Goal: Book appointment/travel/reservation

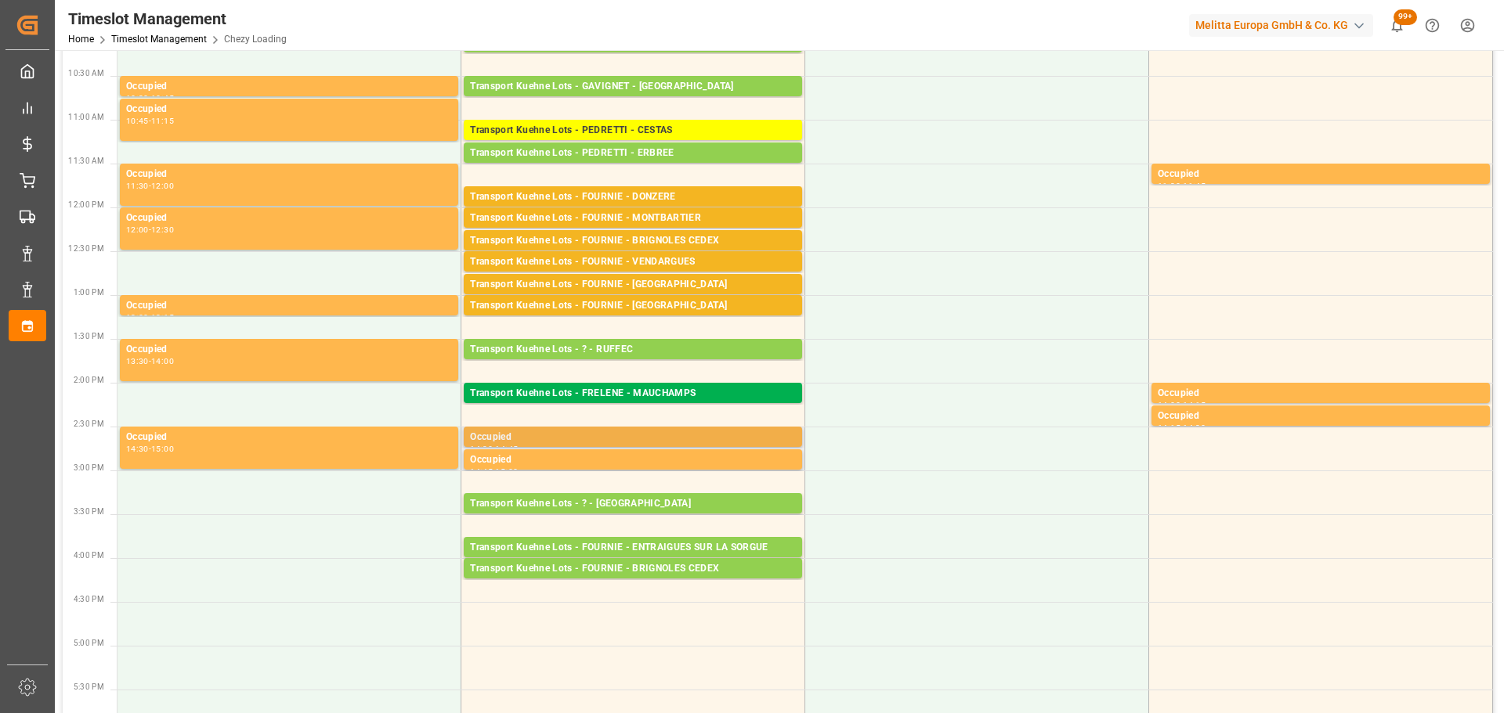
scroll to position [313, 0]
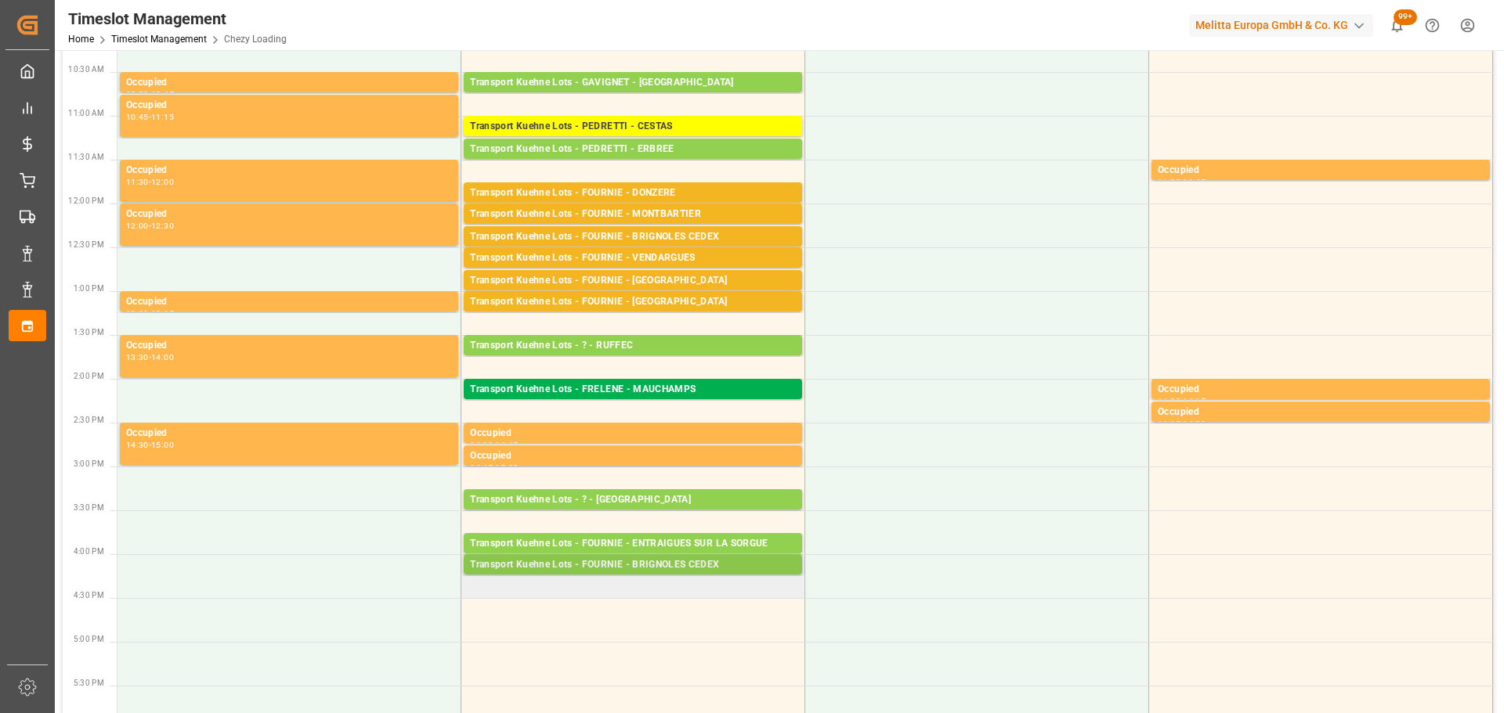
click at [703, 557] on div "Transport Kuehne Lots - FOURNIE - BRIGNOLES CEDEX Pallets: 1,TU: ,City: BRIGNOL…" at bounding box center [633, 564] width 338 height 20
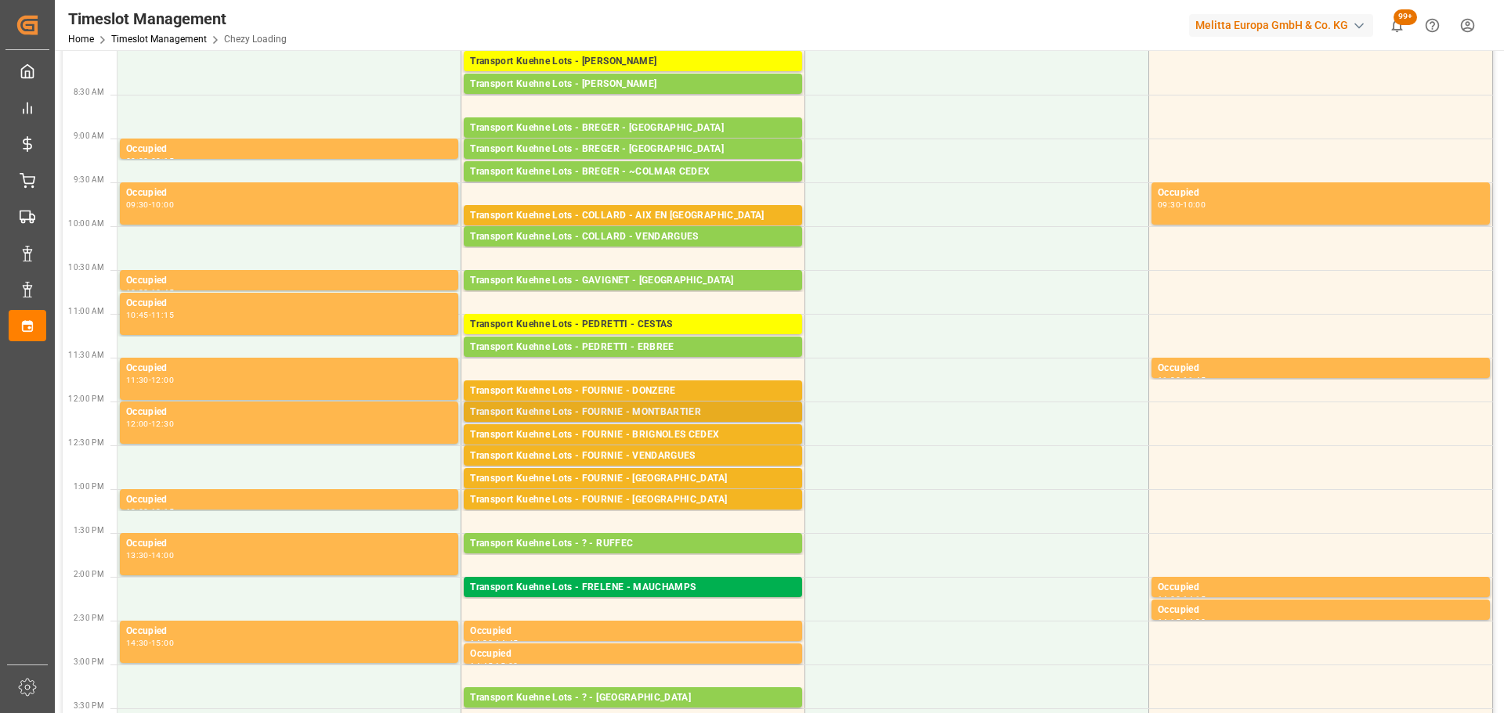
scroll to position [0, 0]
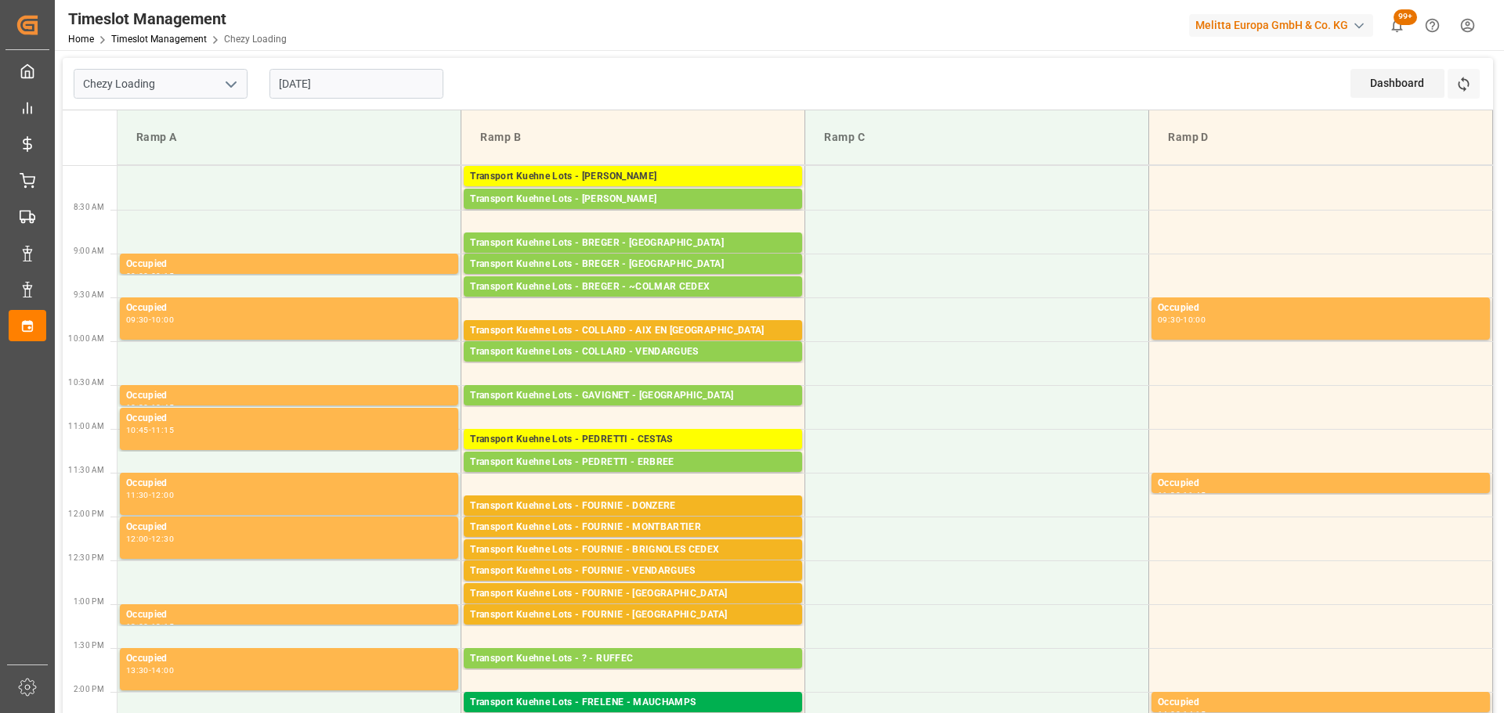
drag, startPoint x: 309, startPoint y: 81, endPoint x: 316, endPoint y: 102, distance: 21.5
click at [309, 81] on input "[DATE]" at bounding box center [356, 84] width 174 height 30
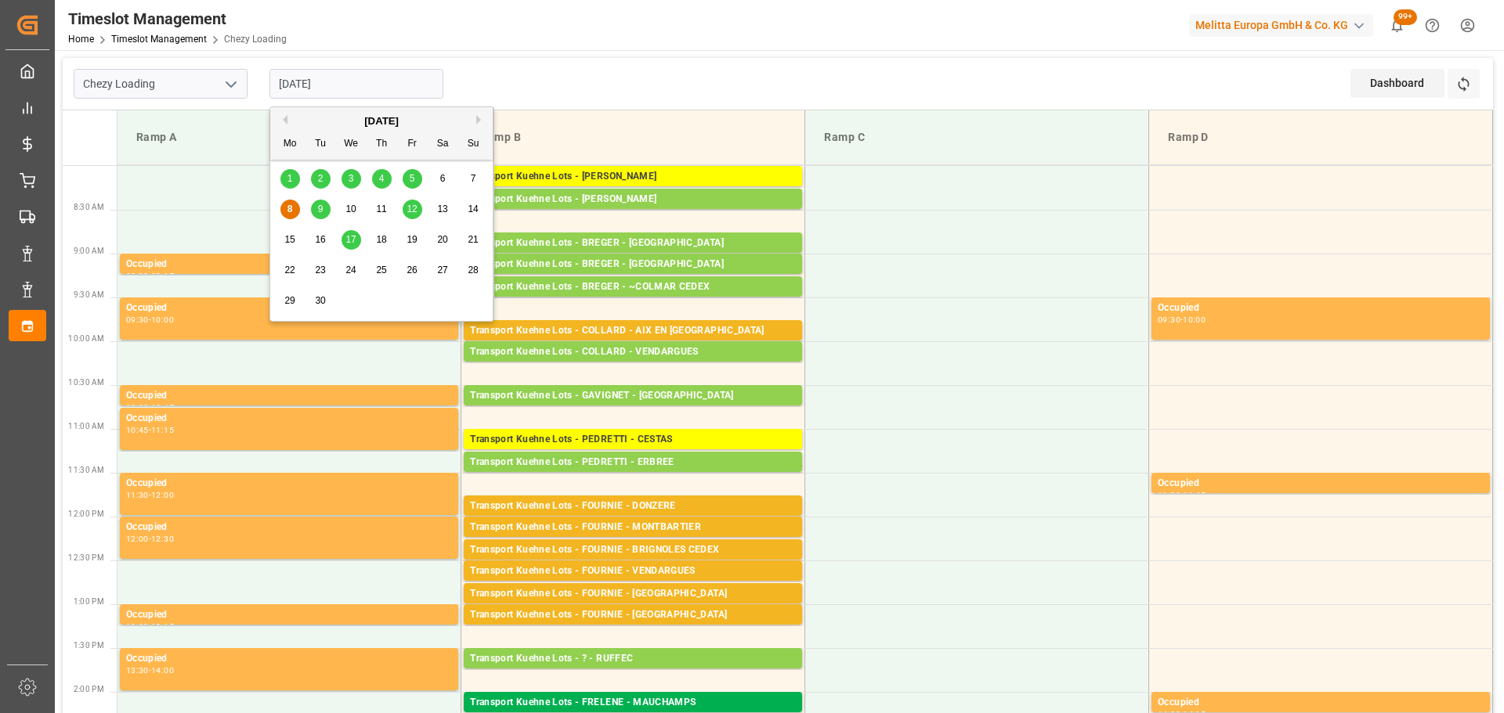
click at [322, 211] on span "9" at bounding box center [320, 209] width 5 height 11
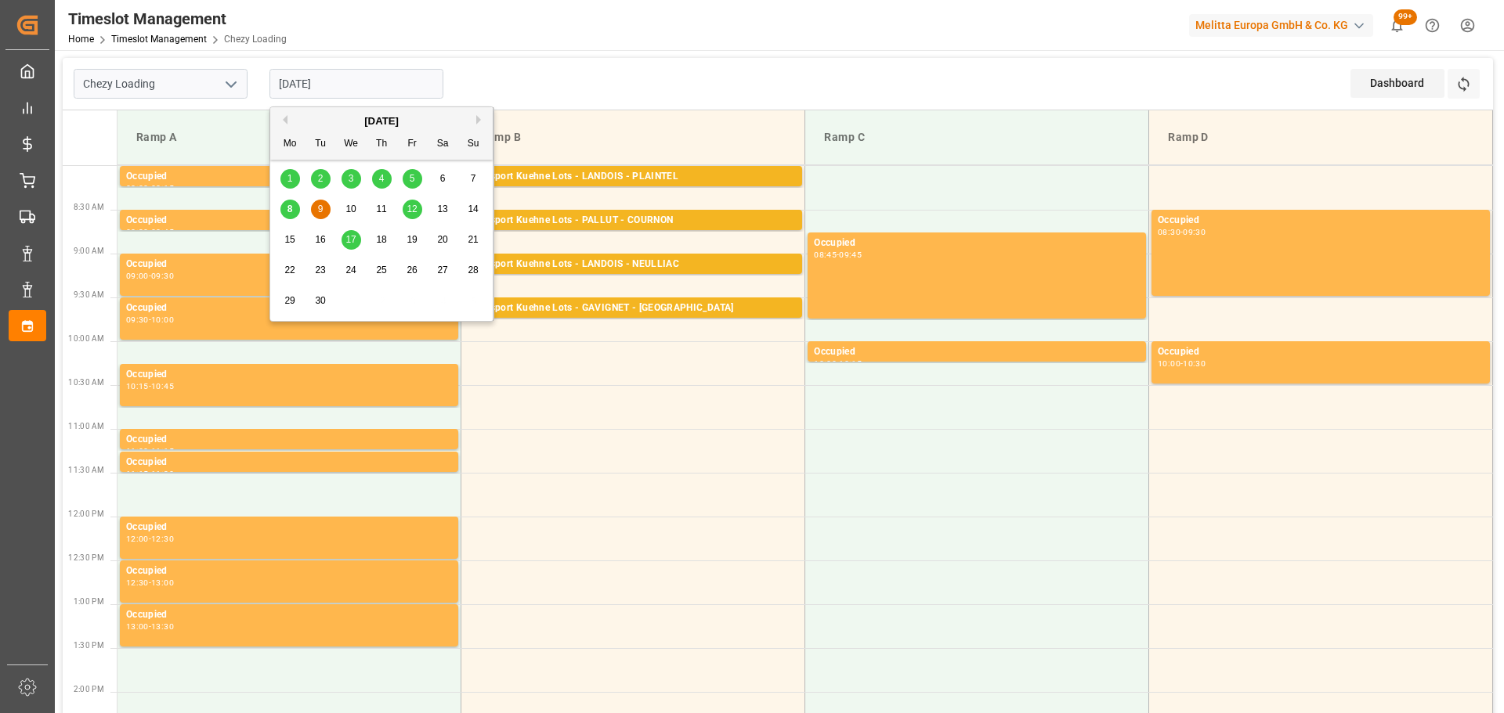
click at [328, 85] on input "[DATE]" at bounding box center [356, 84] width 174 height 30
click at [345, 206] on span "10" at bounding box center [350, 209] width 10 height 11
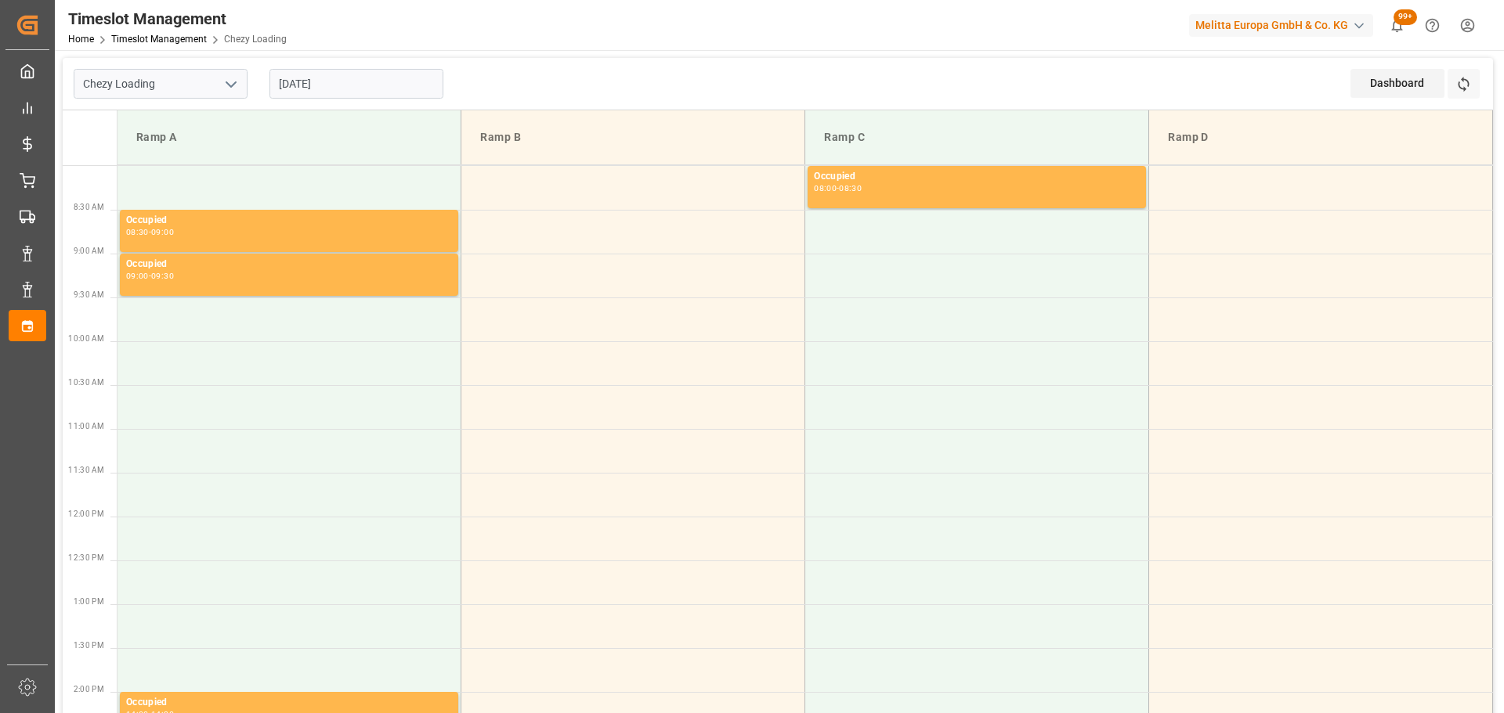
click at [283, 84] on input "[DATE]" at bounding box center [356, 84] width 174 height 30
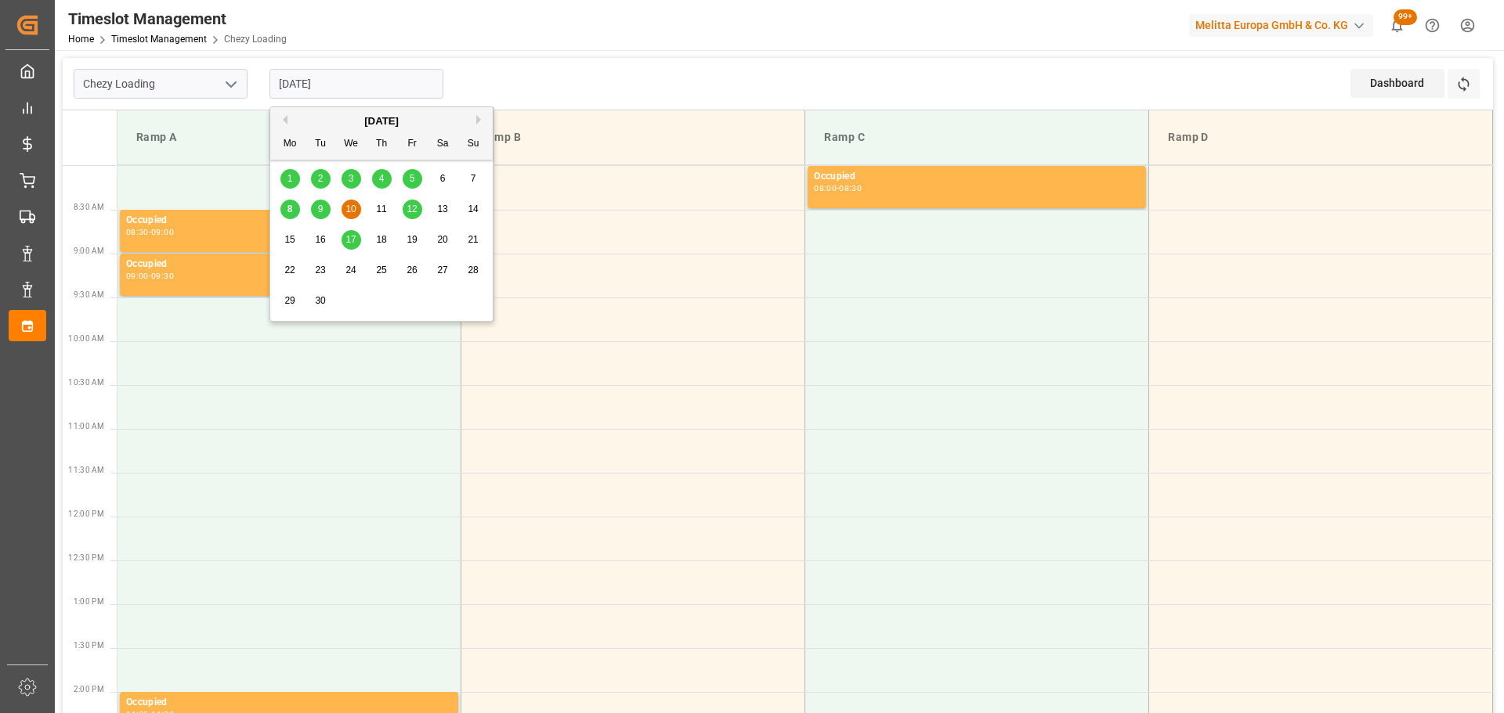
click at [283, 208] on div "8" at bounding box center [290, 209] width 20 height 19
type input "[DATE]"
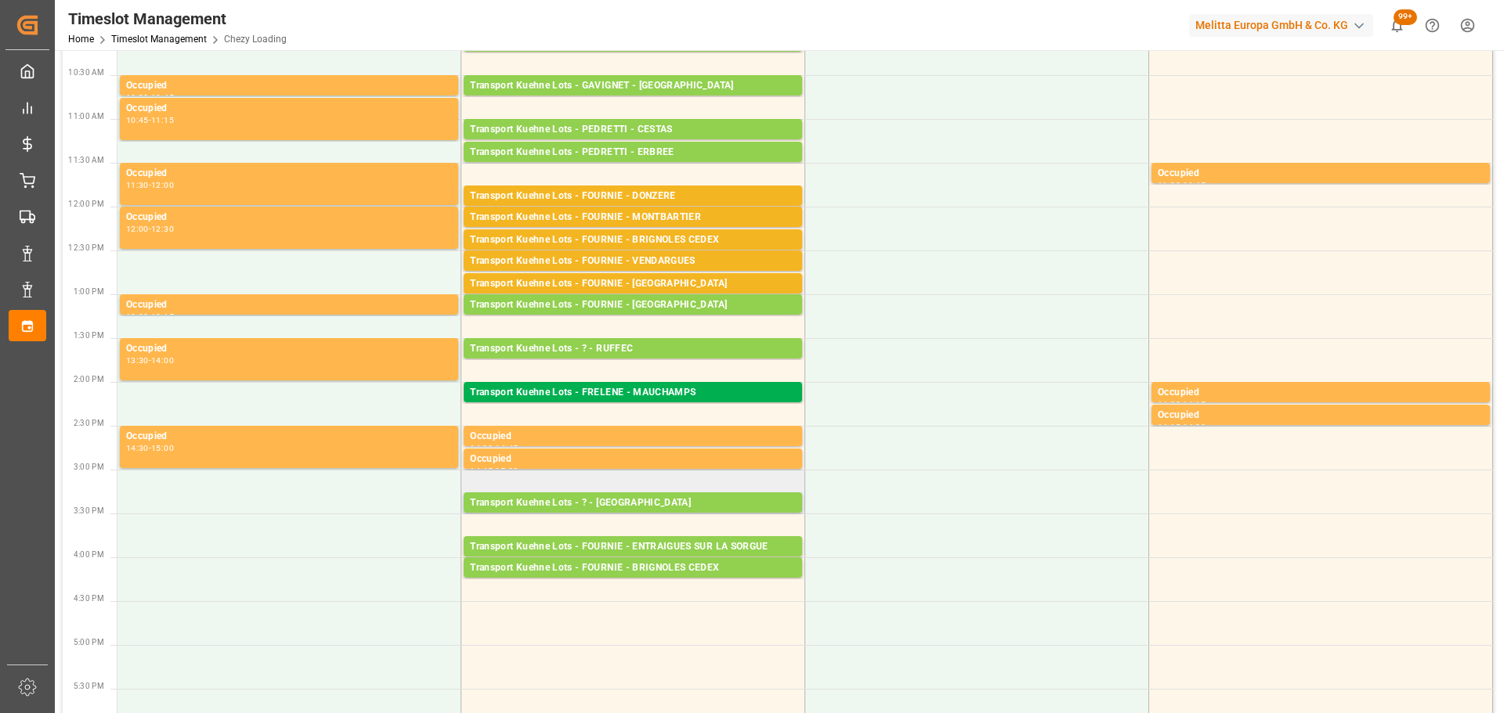
scroll to position [313, 0]
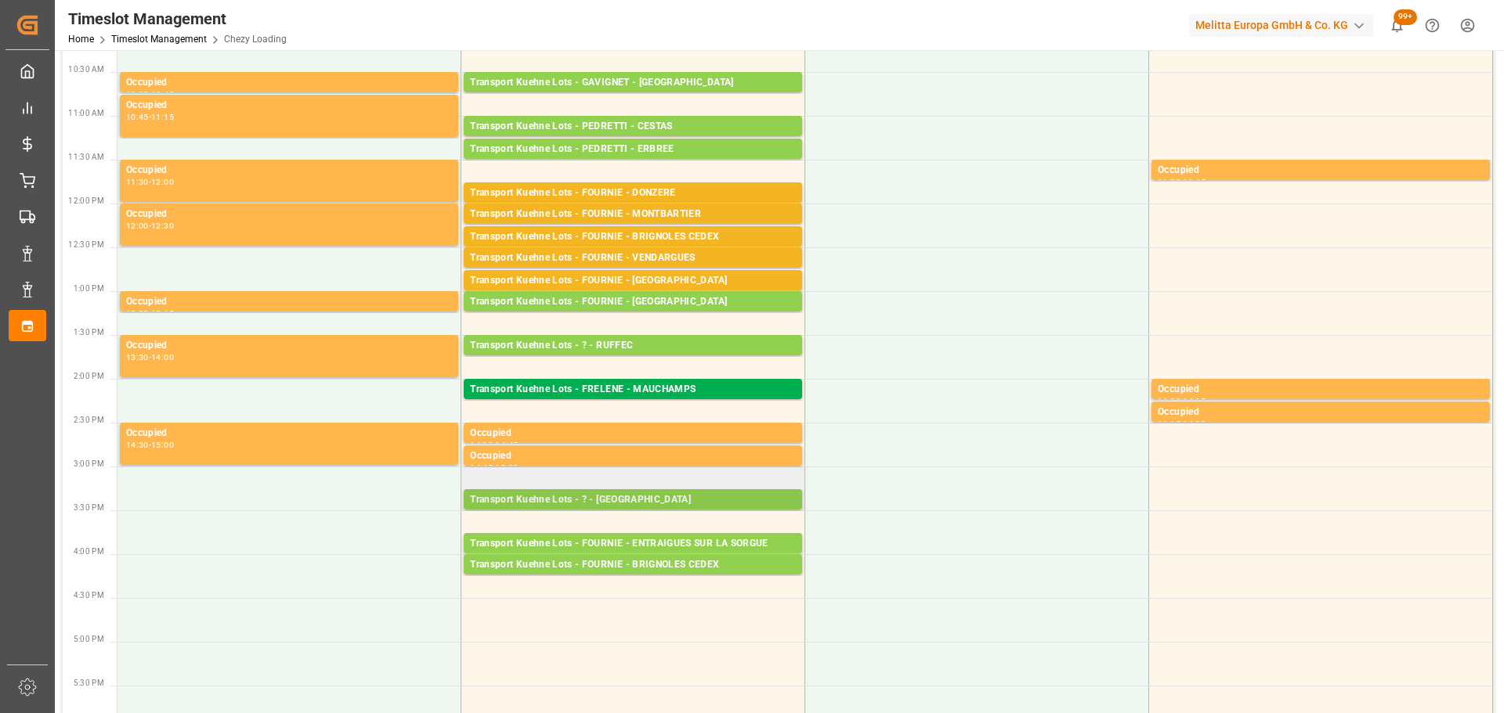
click at [625, 493] on div "Transport Kuehne Lots - ? - [GEOGRAPHIC_DATA]" at bounding box center [633, 501] width 326 height 16
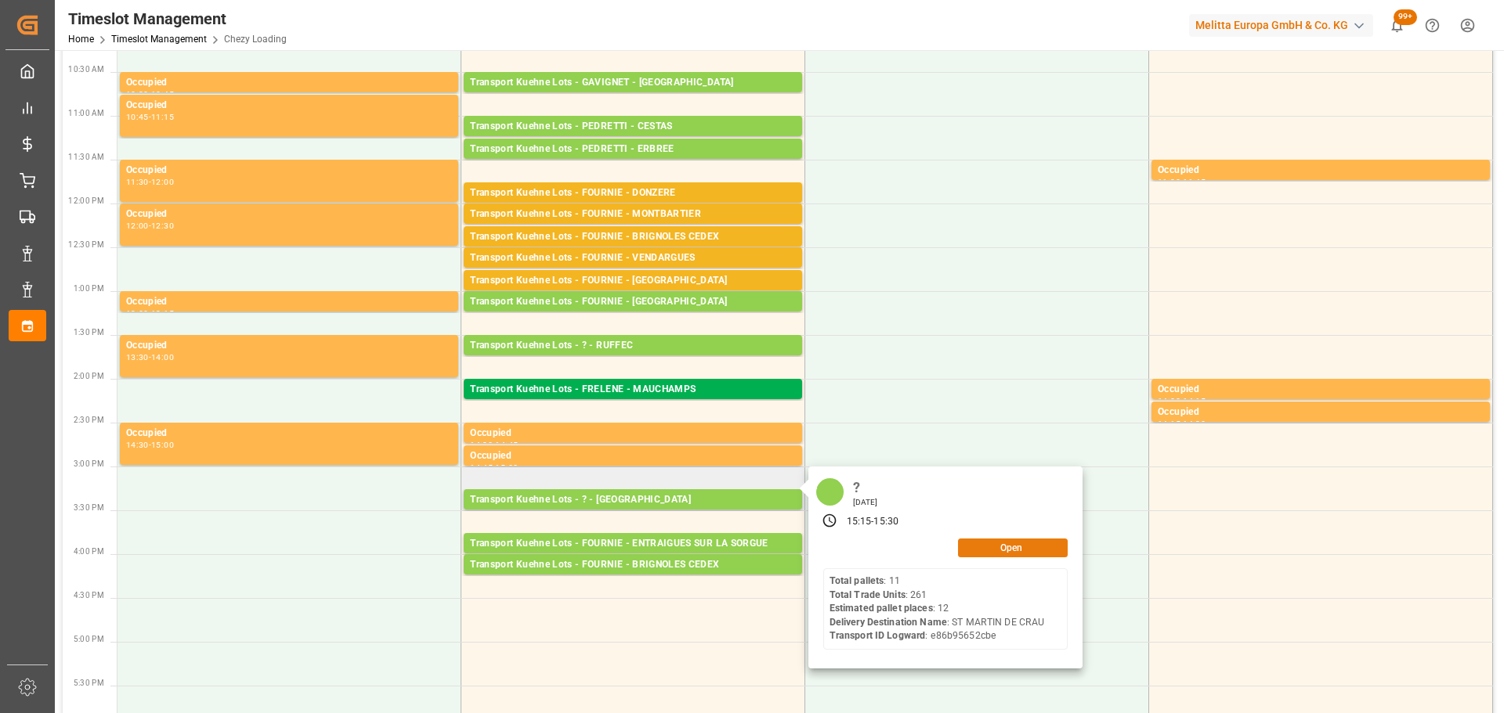
click at [1020, 546] on button "Open" at bounding box center [1013, 548] width 110 height 19
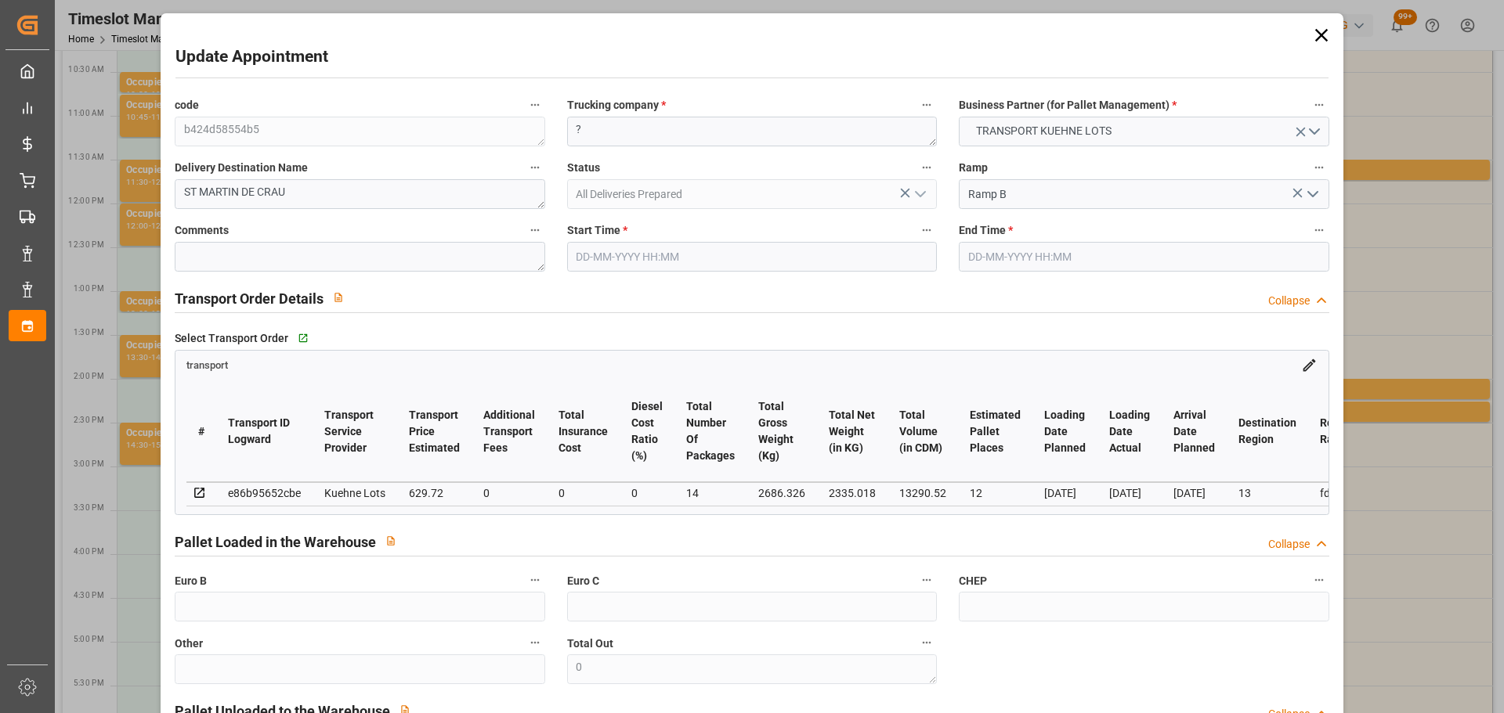
type input "[DATE] 15:15"
type input "[DATE] 15:30"
type input "[DATE] 12:37"
type input "[DATE] 11:25"
type input "[DATE]"
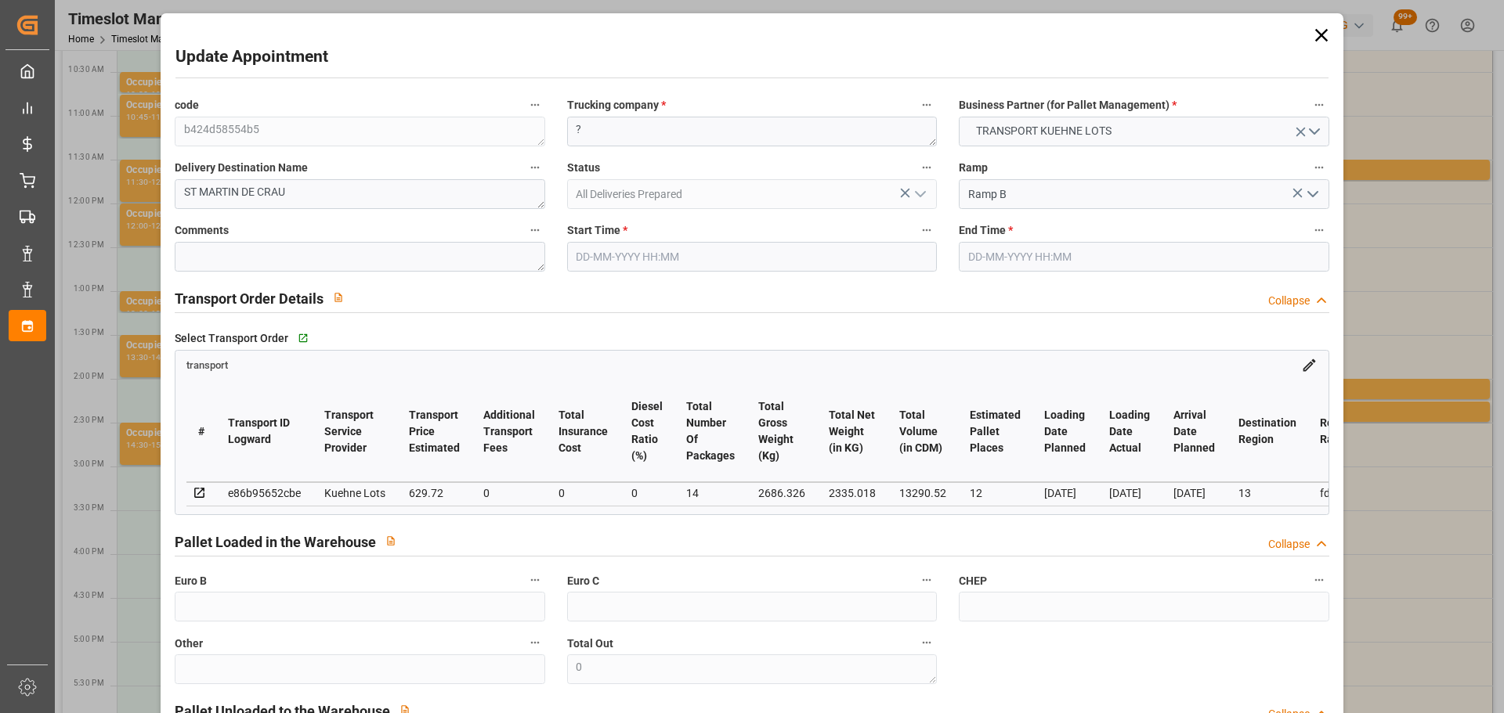
type input "[DATE]"
click at [624, 129] on textarea "?" at bounding box center [752, 132] width 370 height 30
type textarea "CORSI"
click at [609, 256] on input "[DATE] 15:15" at bounding box center [752, 257] width 370 height 30
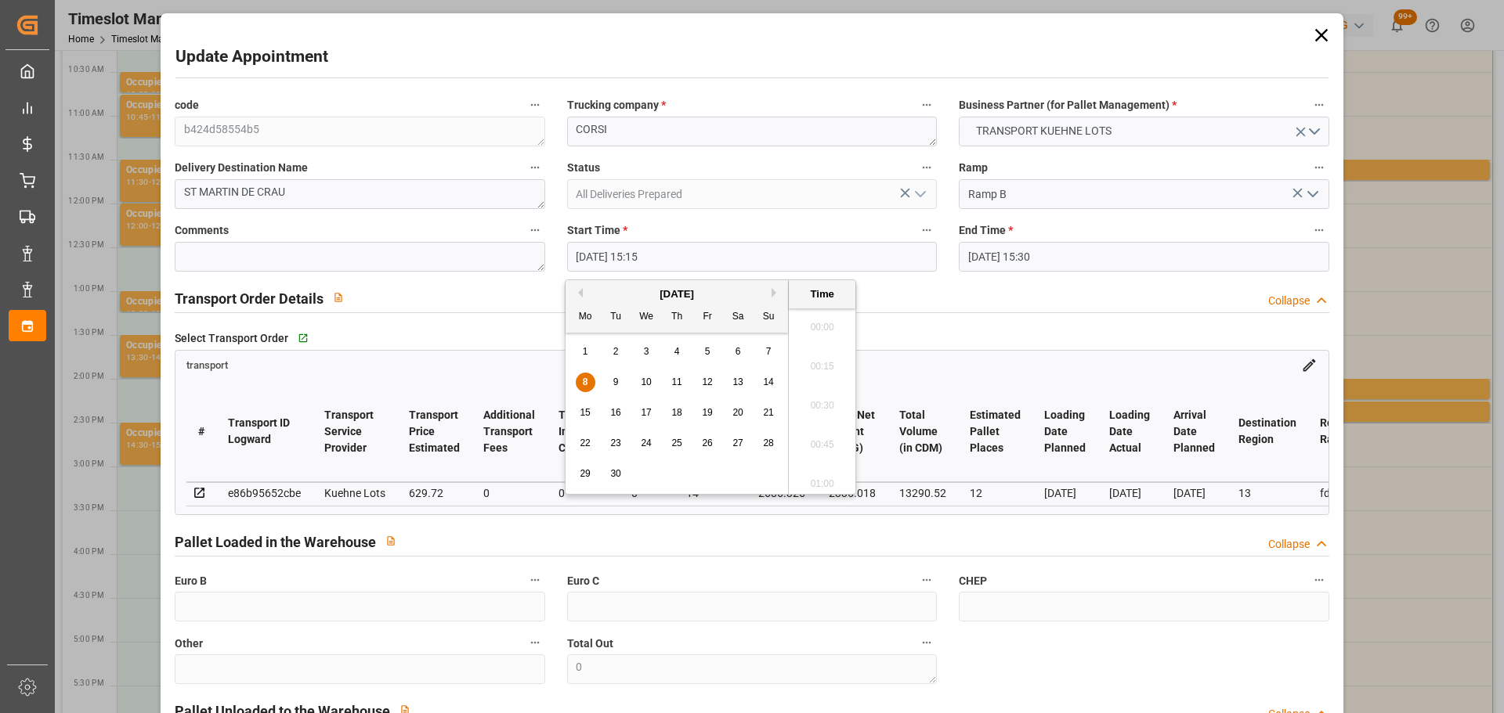
scroll to position [2316, 0]
click at [648, 378] on span "10" at bounding box center [646, 382] width 10 height 11
click at [821, 438] on li "08:00" at bounding box center [822, 440] width 67 height 39
type input "[DATE] 08:00"
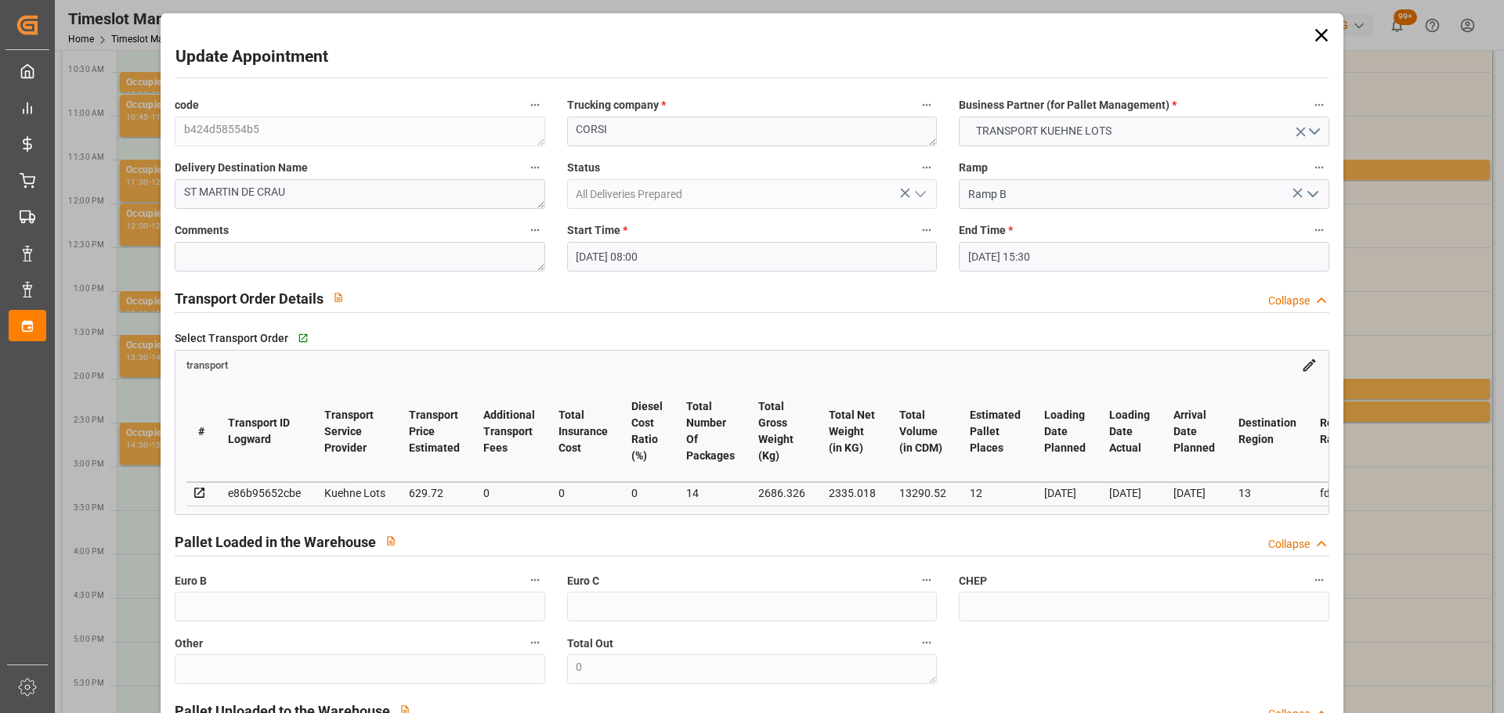
click at [1039, 248] on input "[DATE] 15:30" at bounding box center [1144, 257] width 370 height 30
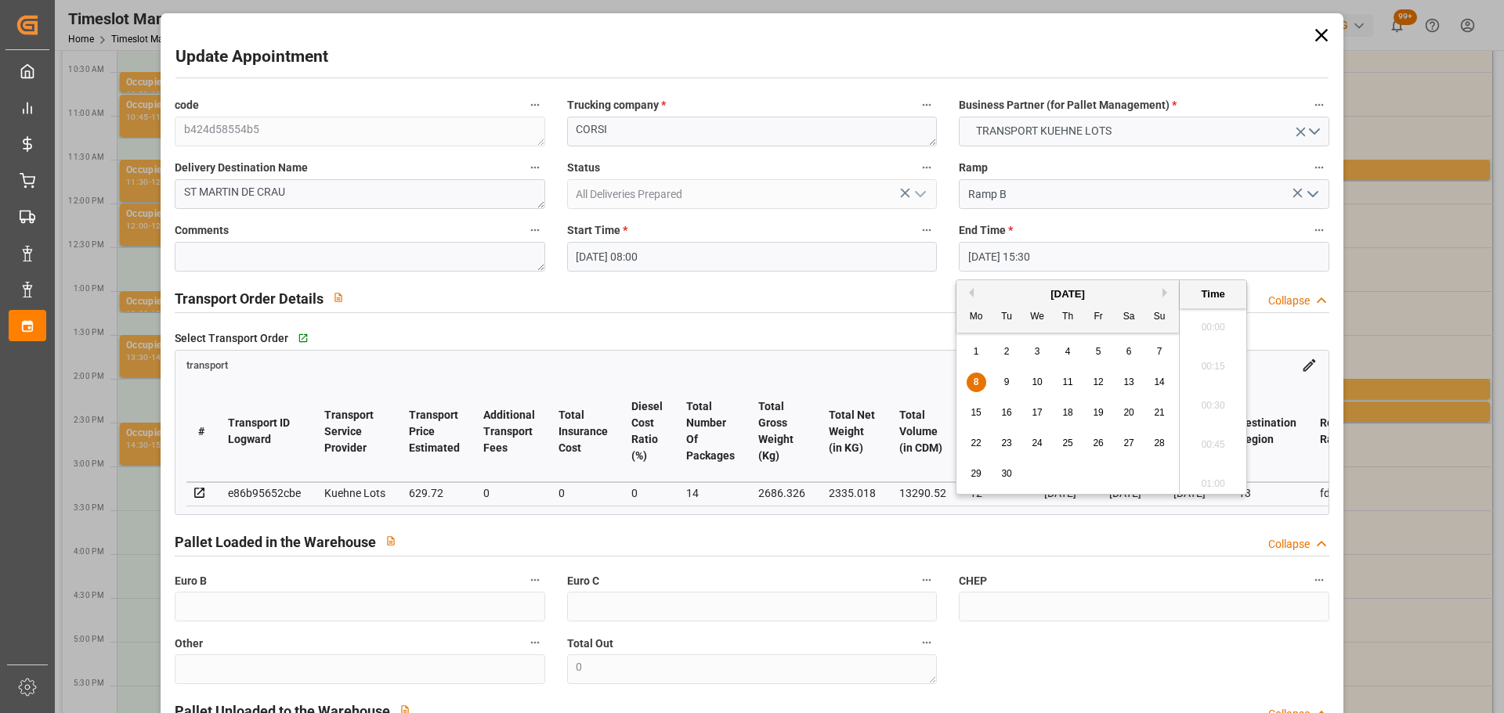
scroll to position [2355, 0]
click at [980, 377] on div "8" at bounding box center [976, 383] width 20 height 19
click at [1032, 376] on div "10" at bounding box center [1037, 383] width 20 height 19
click at [1214, 431] on li "08:15" at bounding box center [1212, 440] width 67 height 39
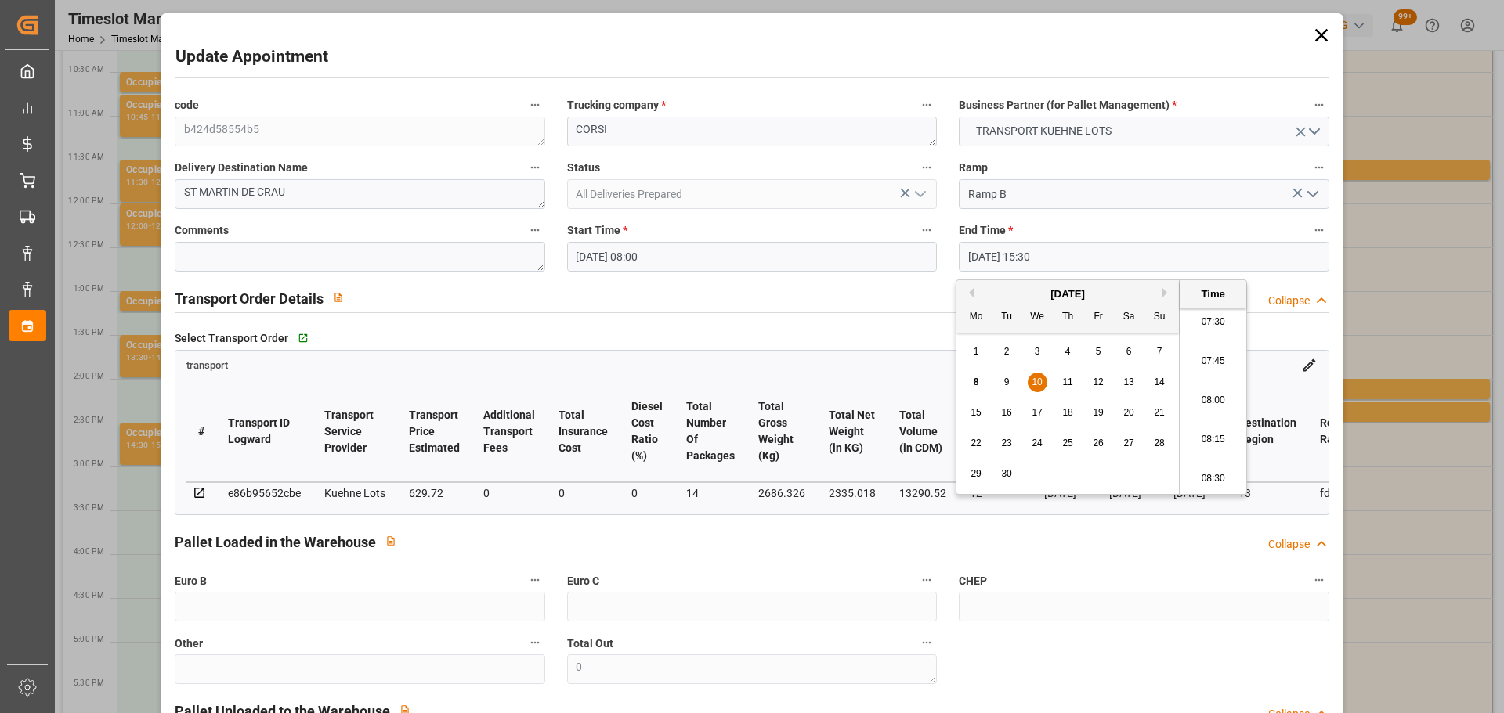
type input "[DATE] 08:15"
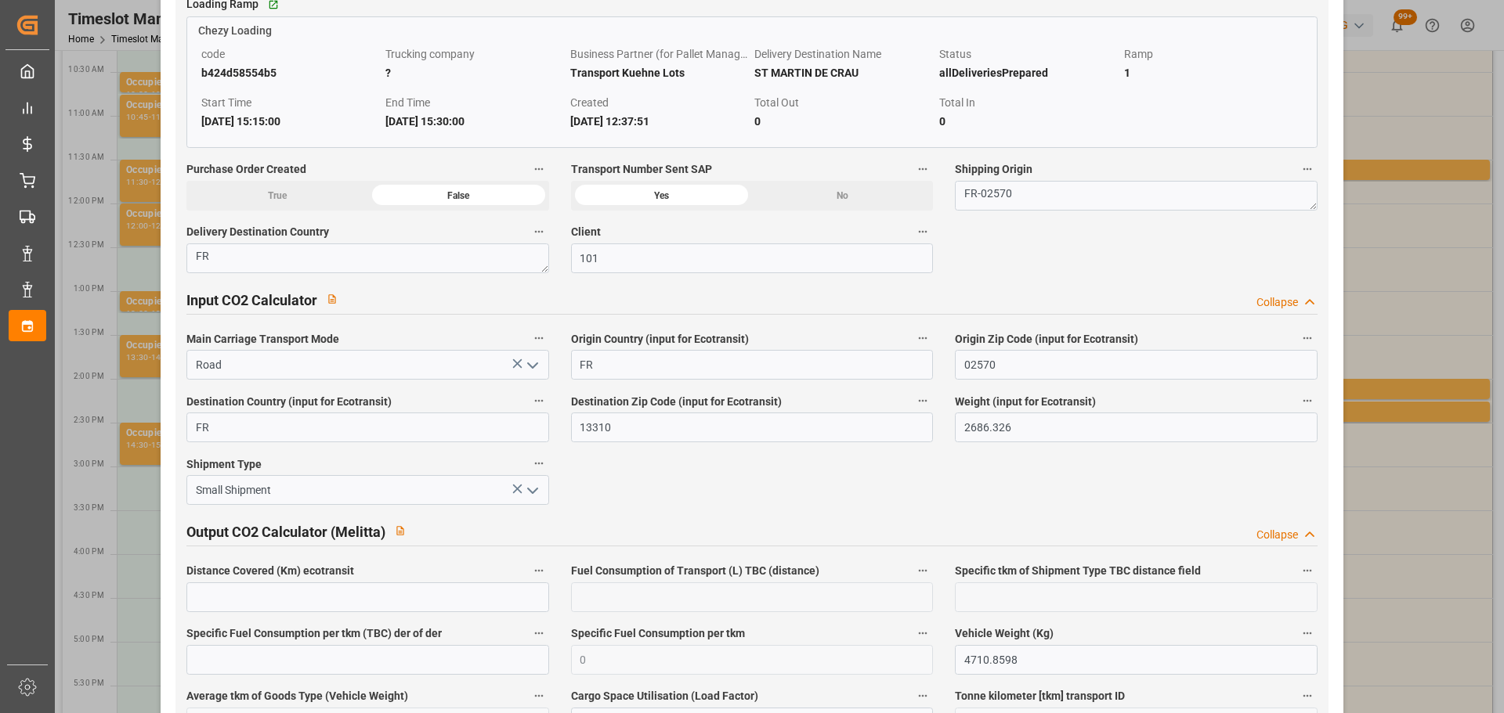
scroll to position [2612, 0]
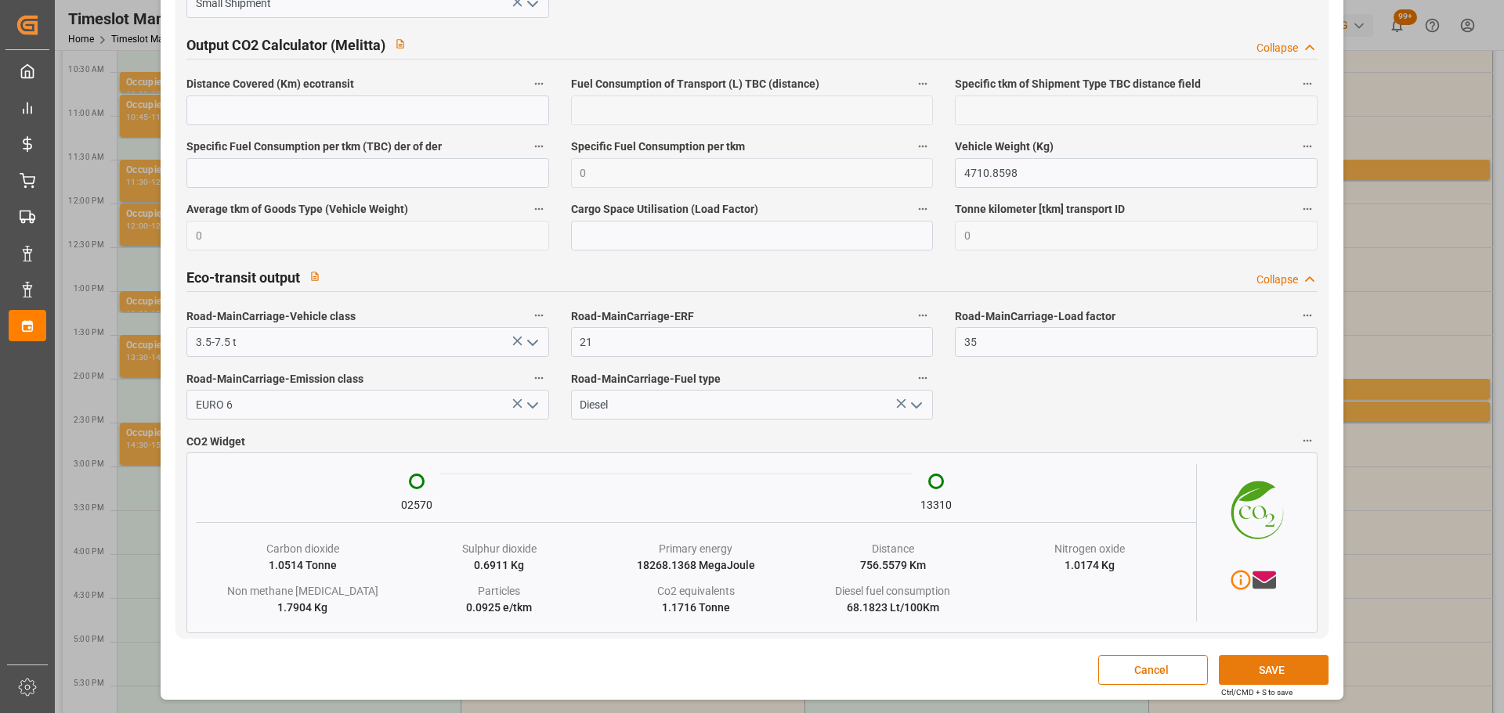
click at [1252, 667] on button "SAVE" at bounding box center [1273, 670] width 110 height 30
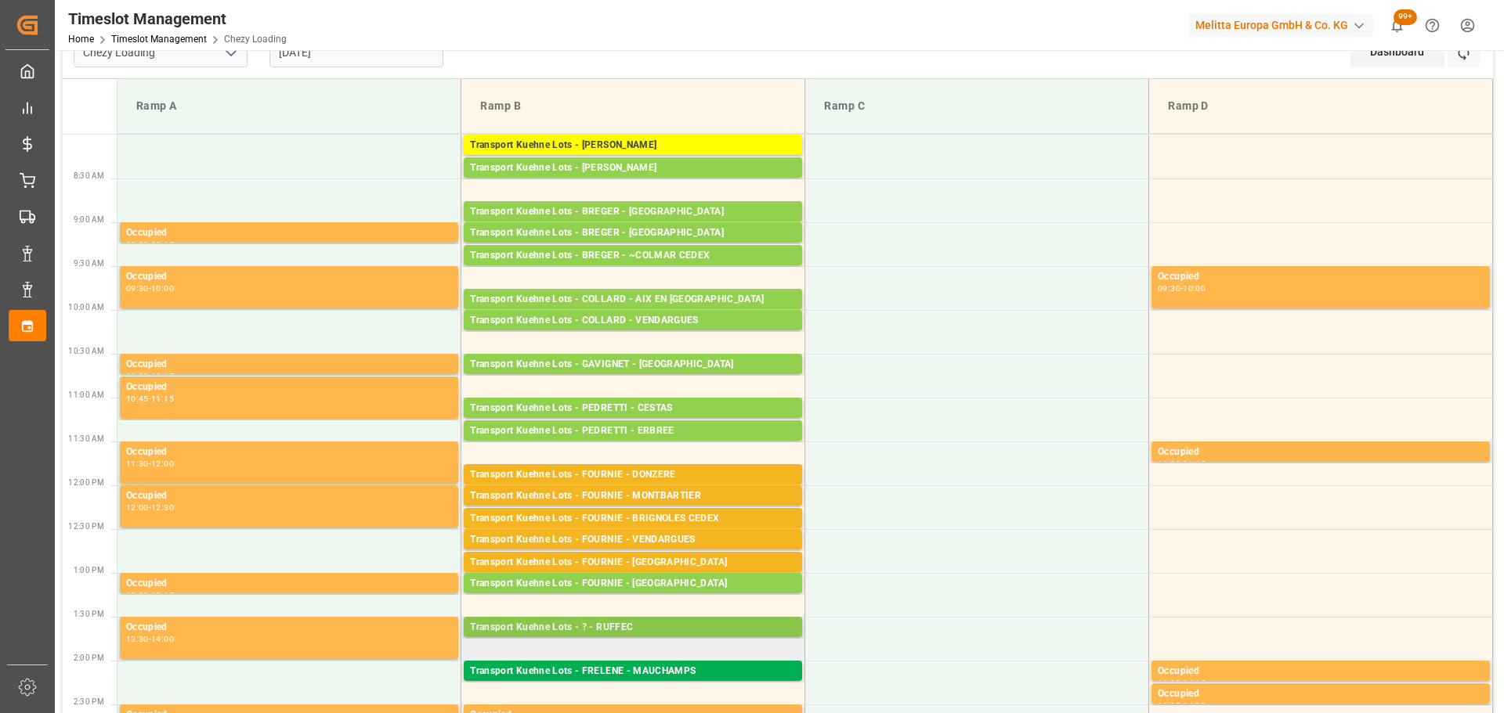
scroll to position [0, 0]
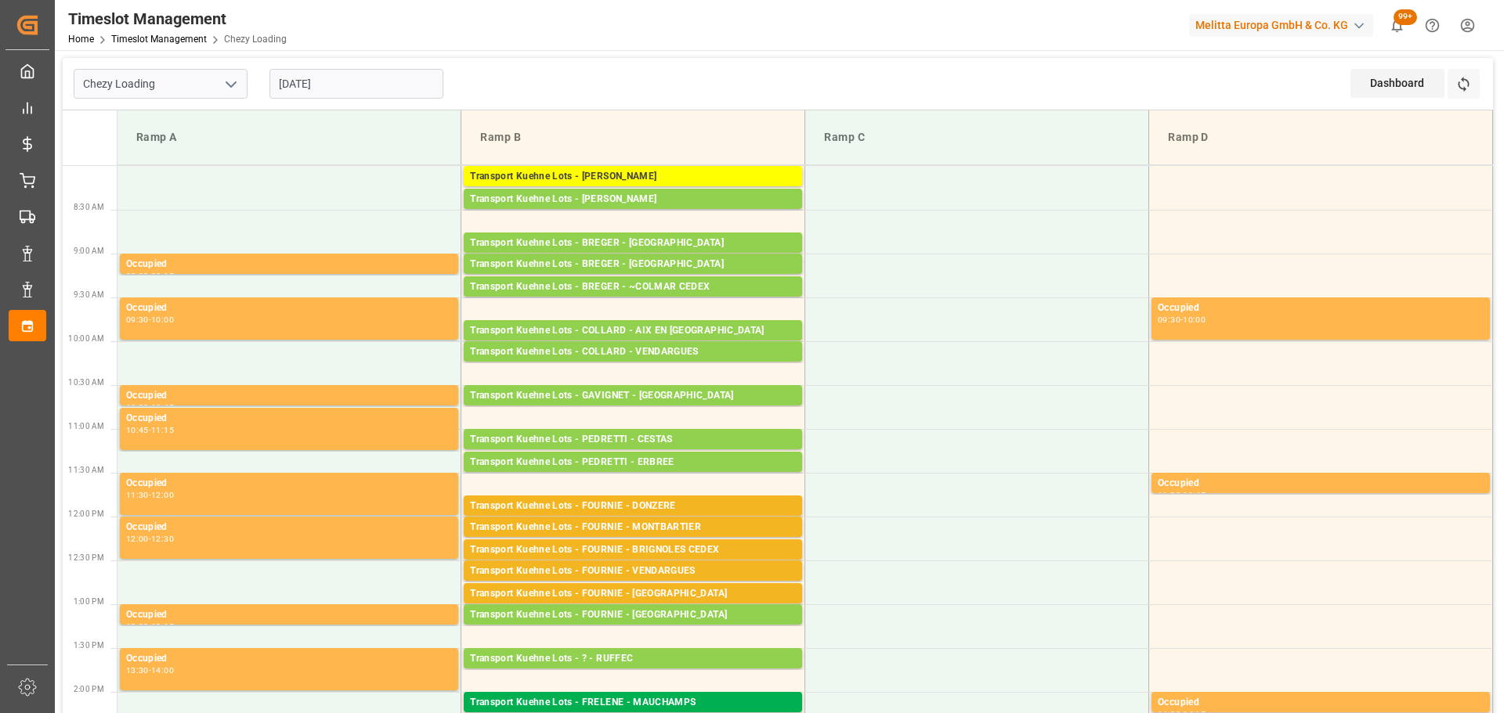
click at [350, 83] on input "[DATE]" at bounding box center [356, 84] width 174 height 30
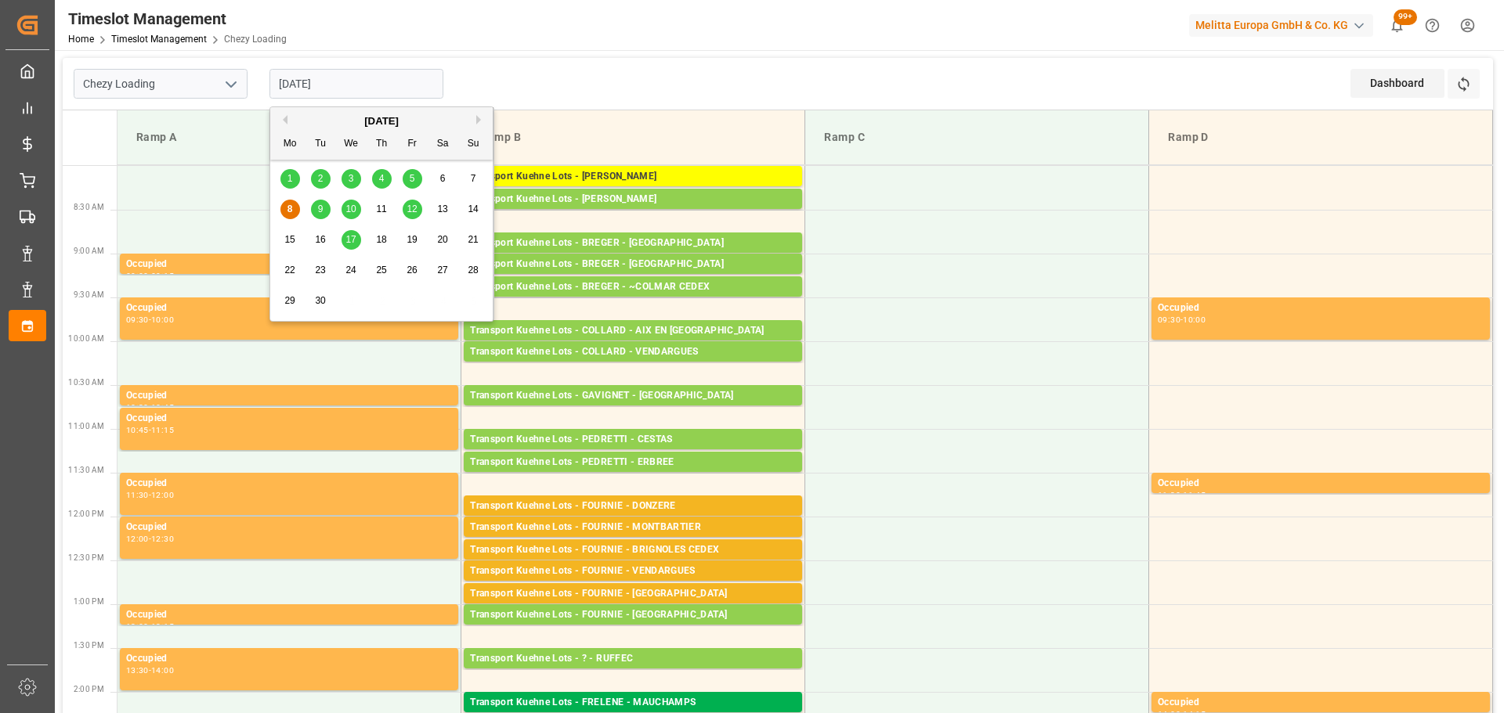
click at [320, 208] on span "9" at bounding box center [320, 209] width 5 height 11
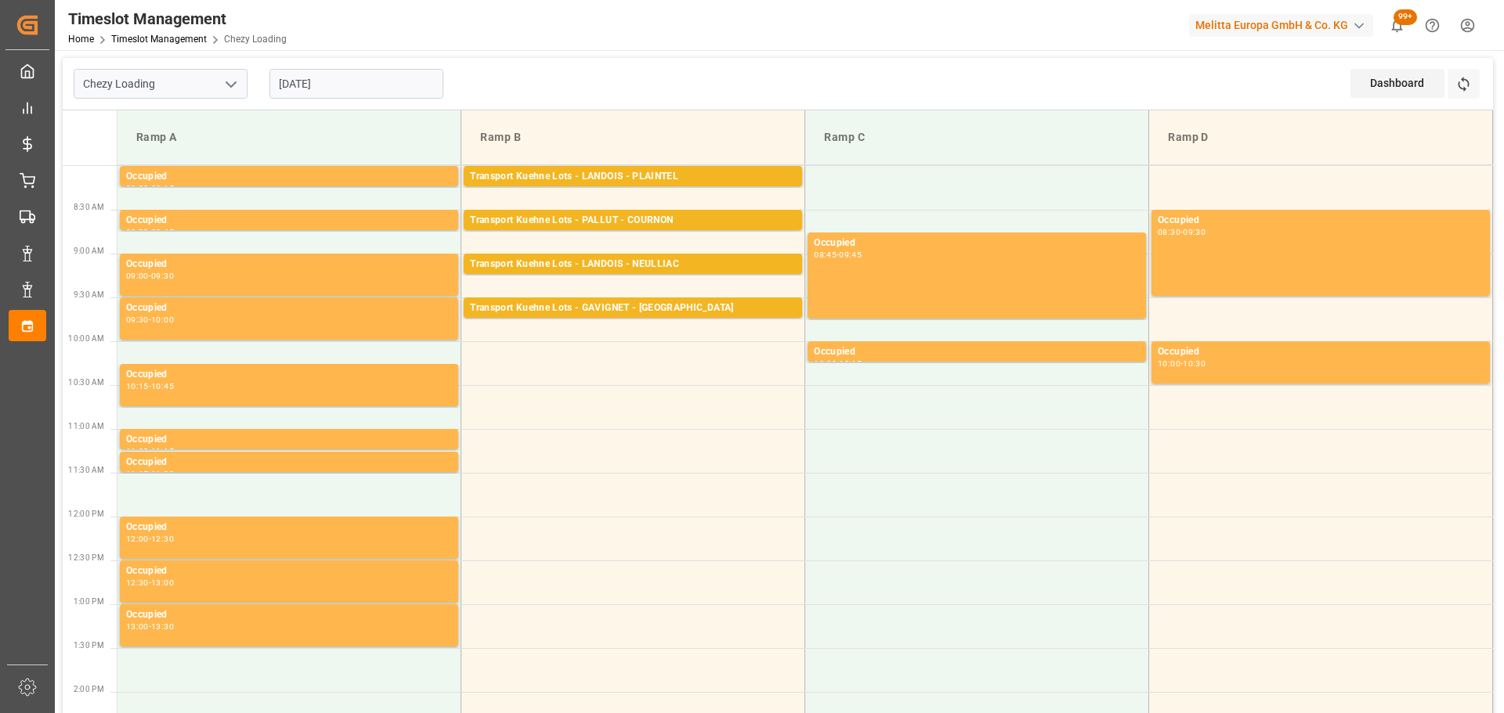
click at [345, 83] on input "[DATE]" at bounding box center [356, 84] width 174 height 30
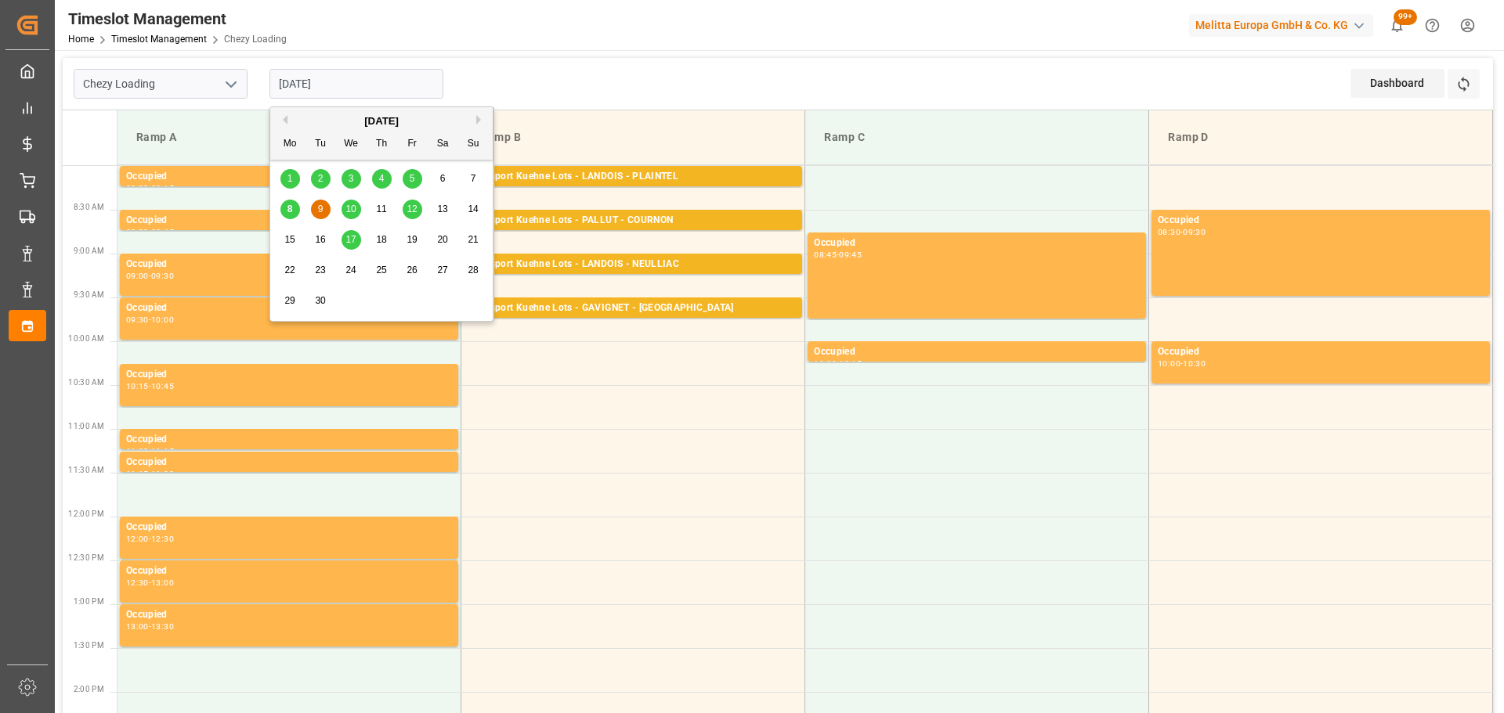
click at [286, 208] on div "8" at bounding box center [290, 209] width 20 height 19
type input "[DATE]"
